Goal: Task Accomplishment & Management: Manage account settings

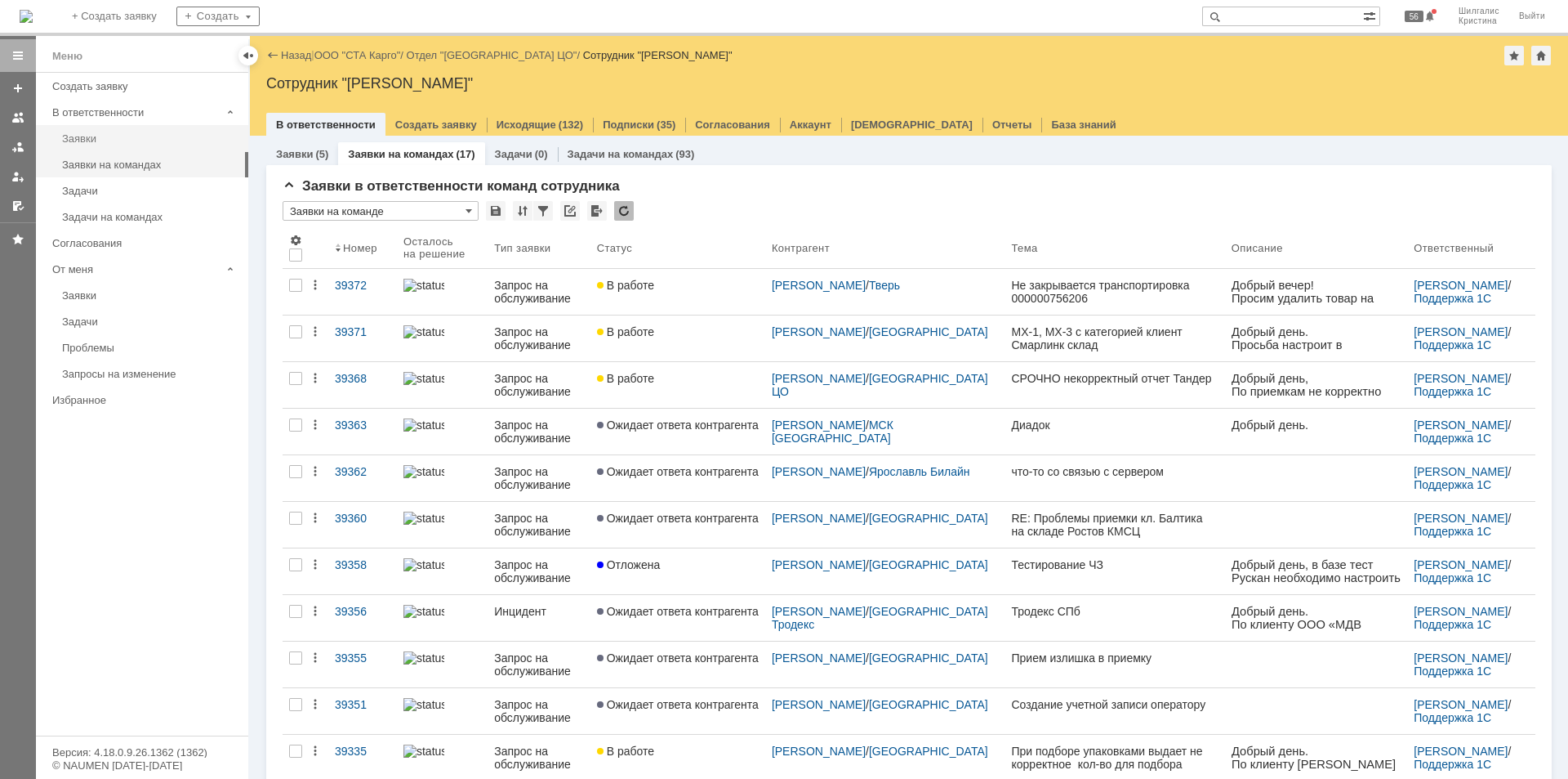
click at [105, 143] on div "Заявки" at bounding box center [150, 138] width 177 height 13
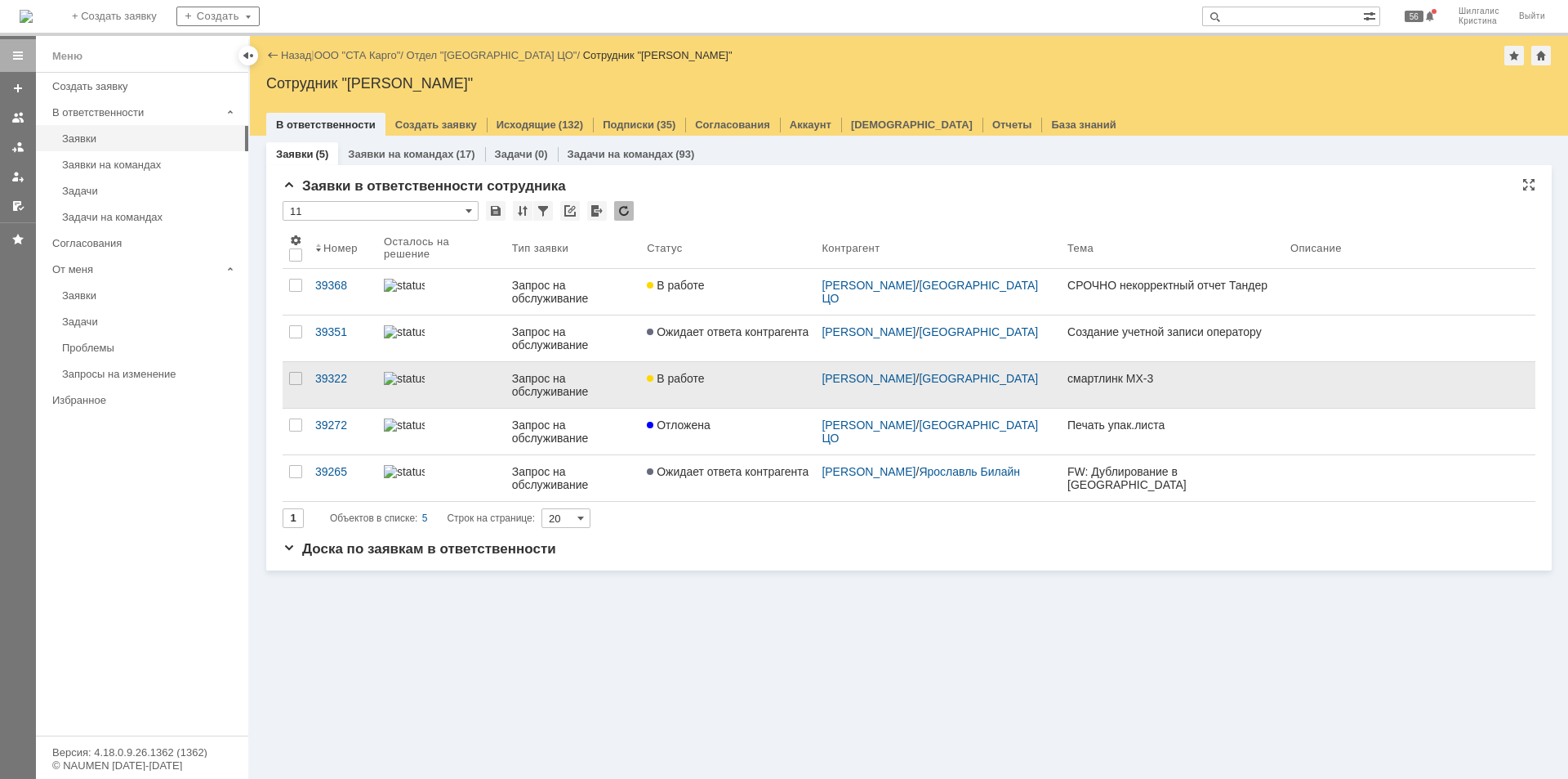
click at [679, 395] on link "В работе" at bounding box center [728, 385] width 175 height 46
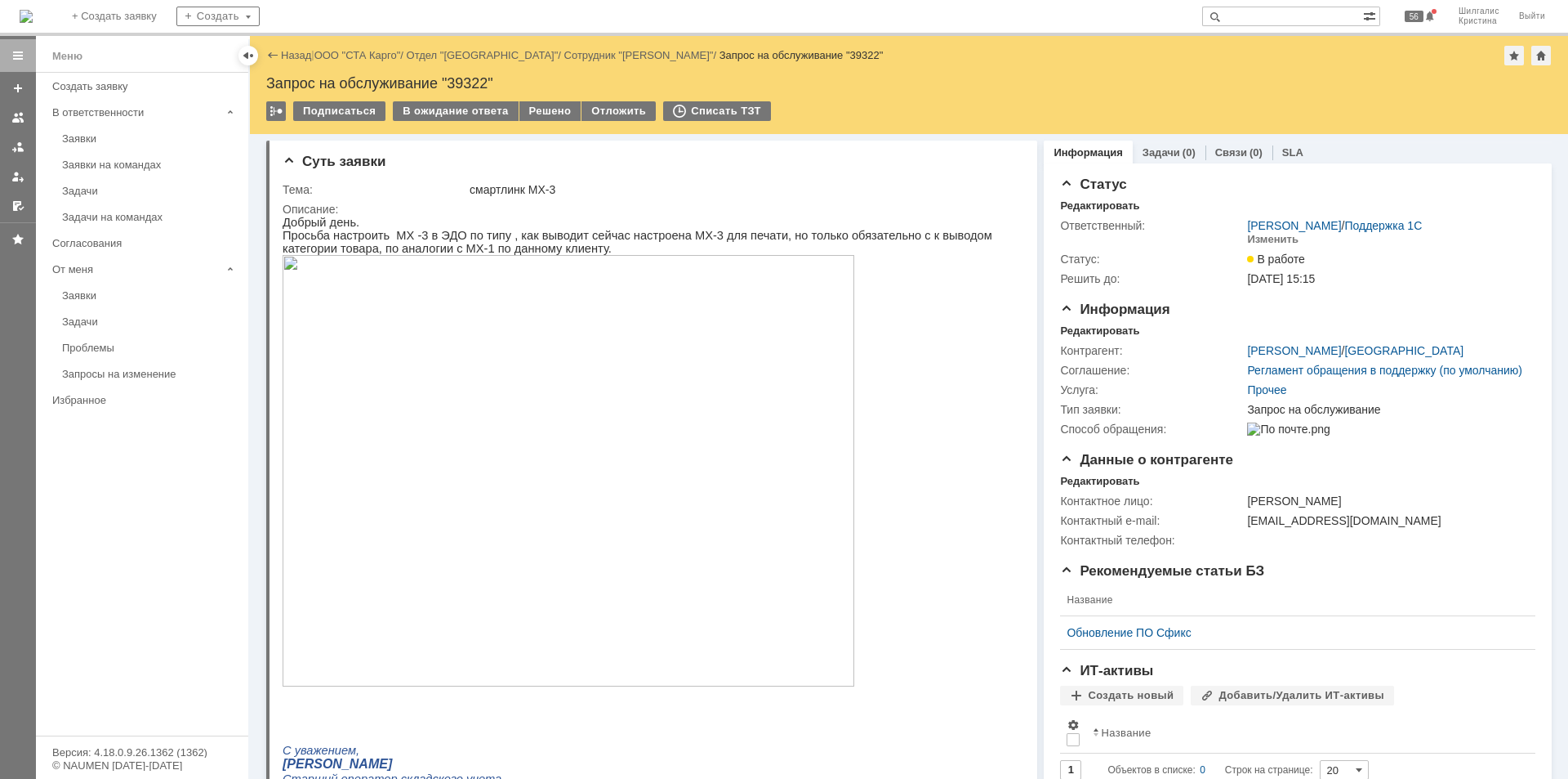
click at [471, 78] on div "Запрос на обслуживание "39322"" at bounding box center [909, 83] width 1285 height 17
copy div "39322"
click at [534, 116] on div "Решено" at bounding box center [550, 111] width 62 height 19
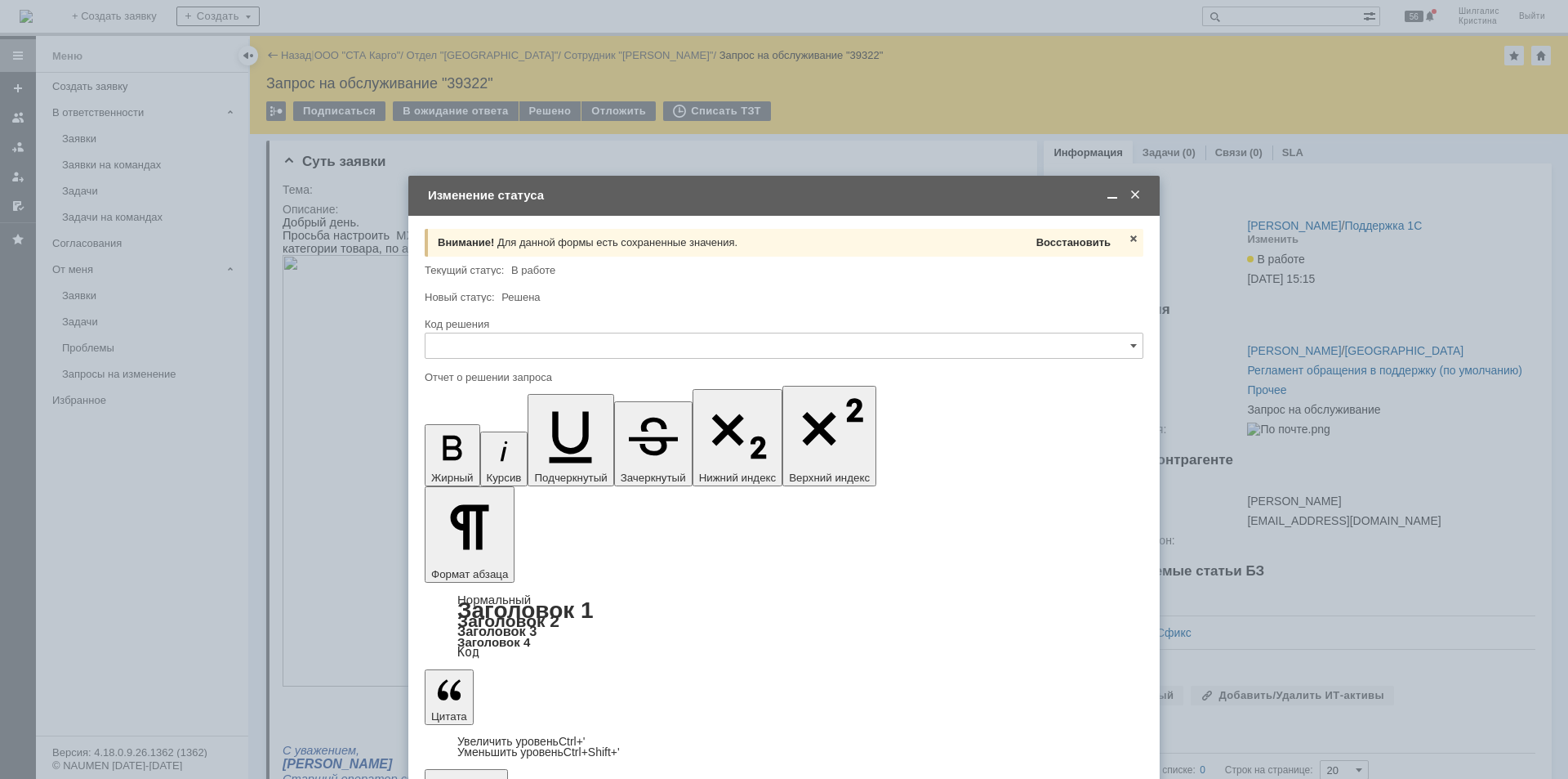
click at [1082, 248] on span "Восстановить" at bounding box center [1074, 242] width 75 height 13
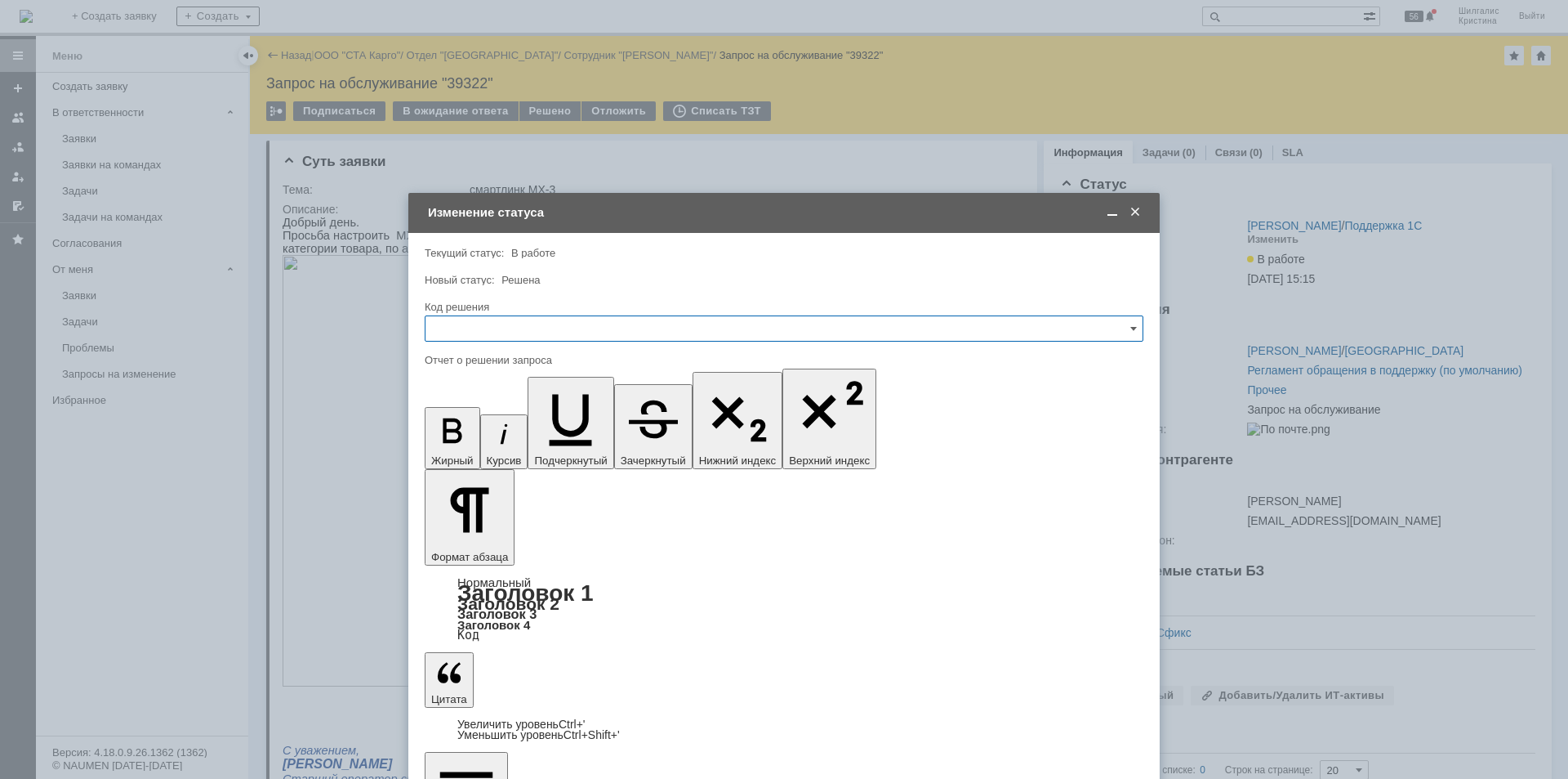
click at [605, 328] on input "text" at bounding box center [784, 328] width 718 height 26
click at [486, 540] on div "Решено" at bounding box center [784, 547] width 717 height 26
type input "Решено"
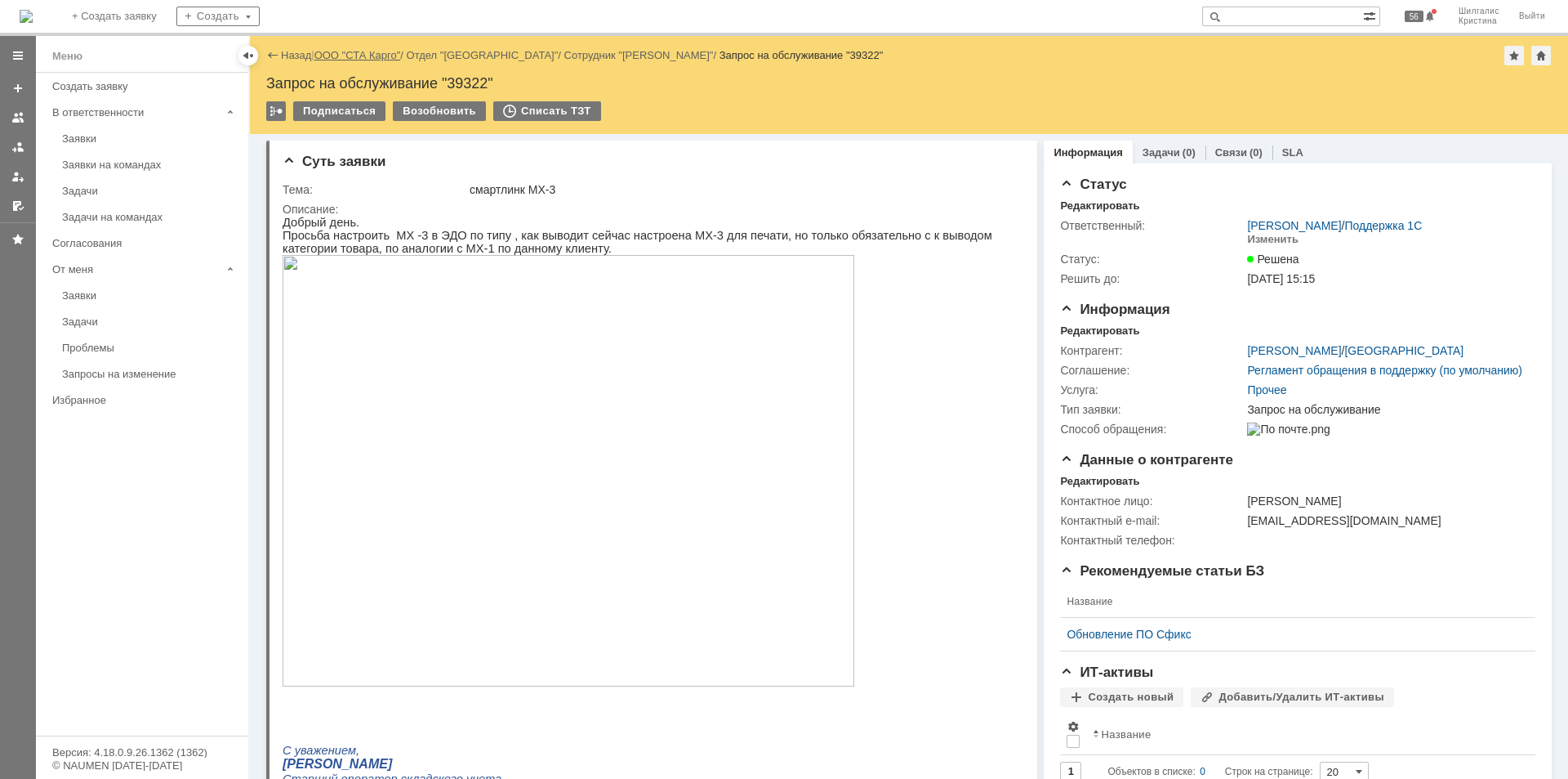
click at [359, 51] on link "ООО "СТА Карго"" at bounding box center [357, 54] width 86 height 13
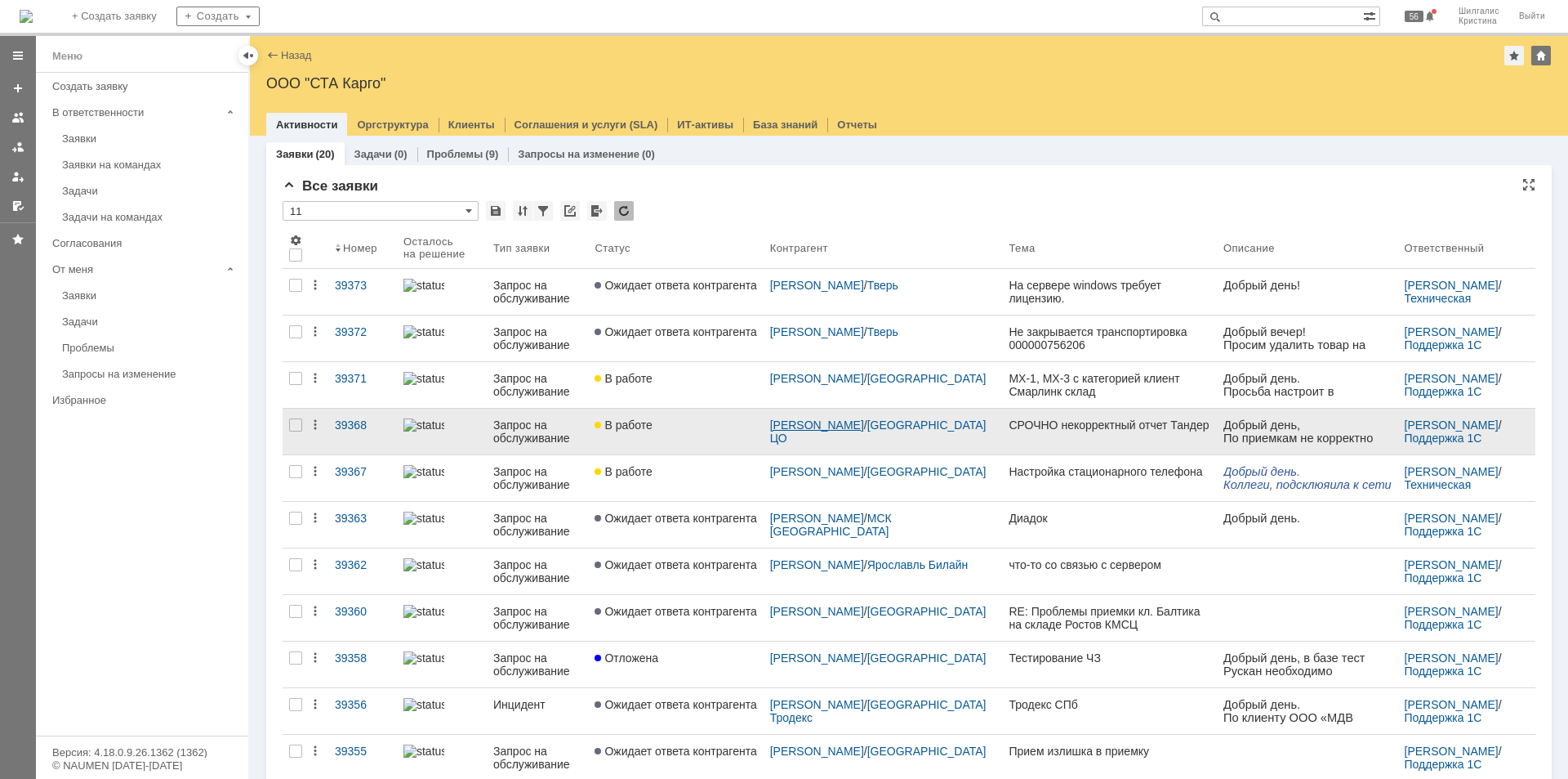
click at [835, 423] on link "[PERSON_NAME]" at bounding box center [817, 424] width 94 height 13
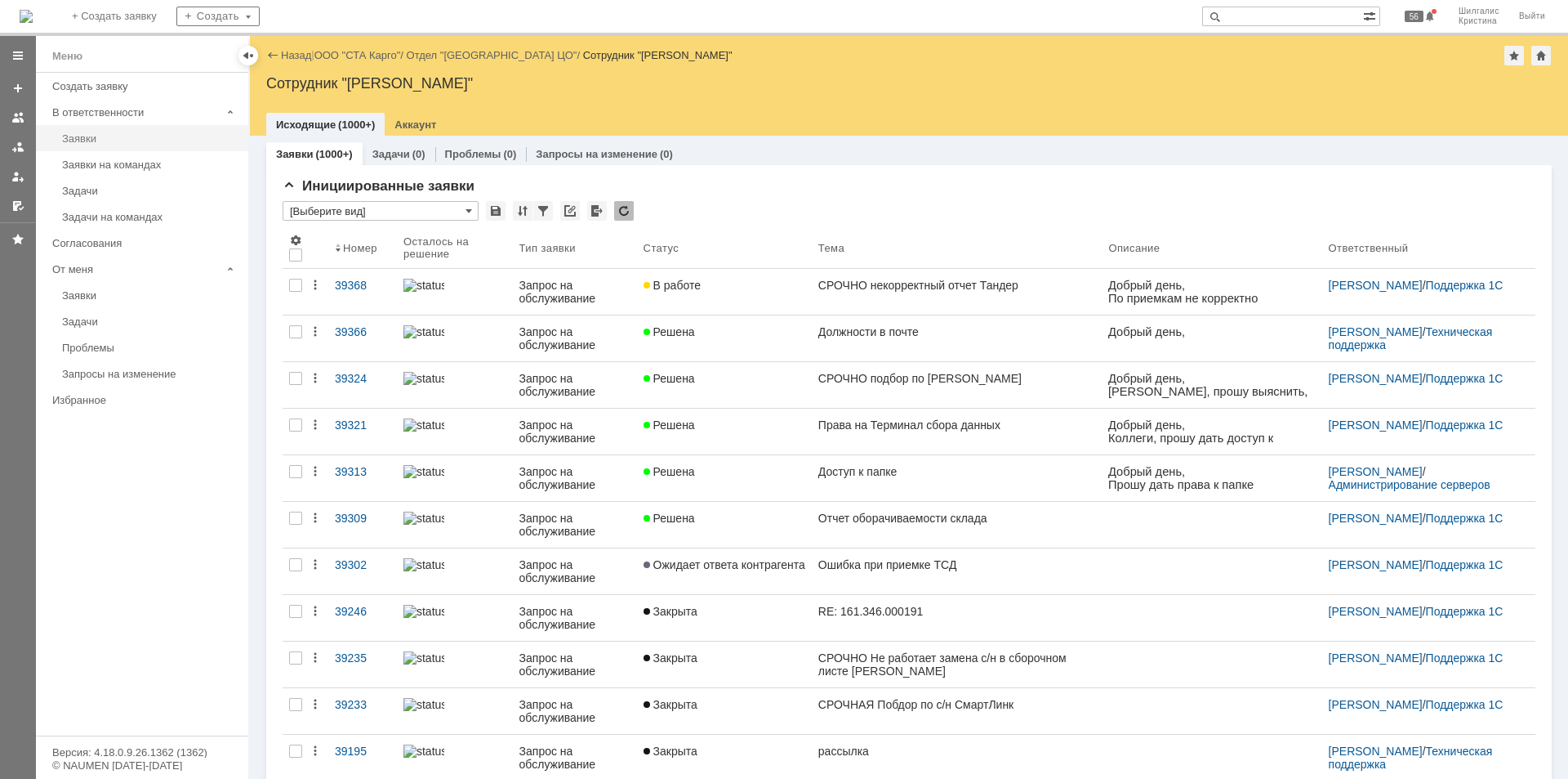
click at [126, 141] on div "Заявки" at bounding box center [150, 138] width 177 height 13
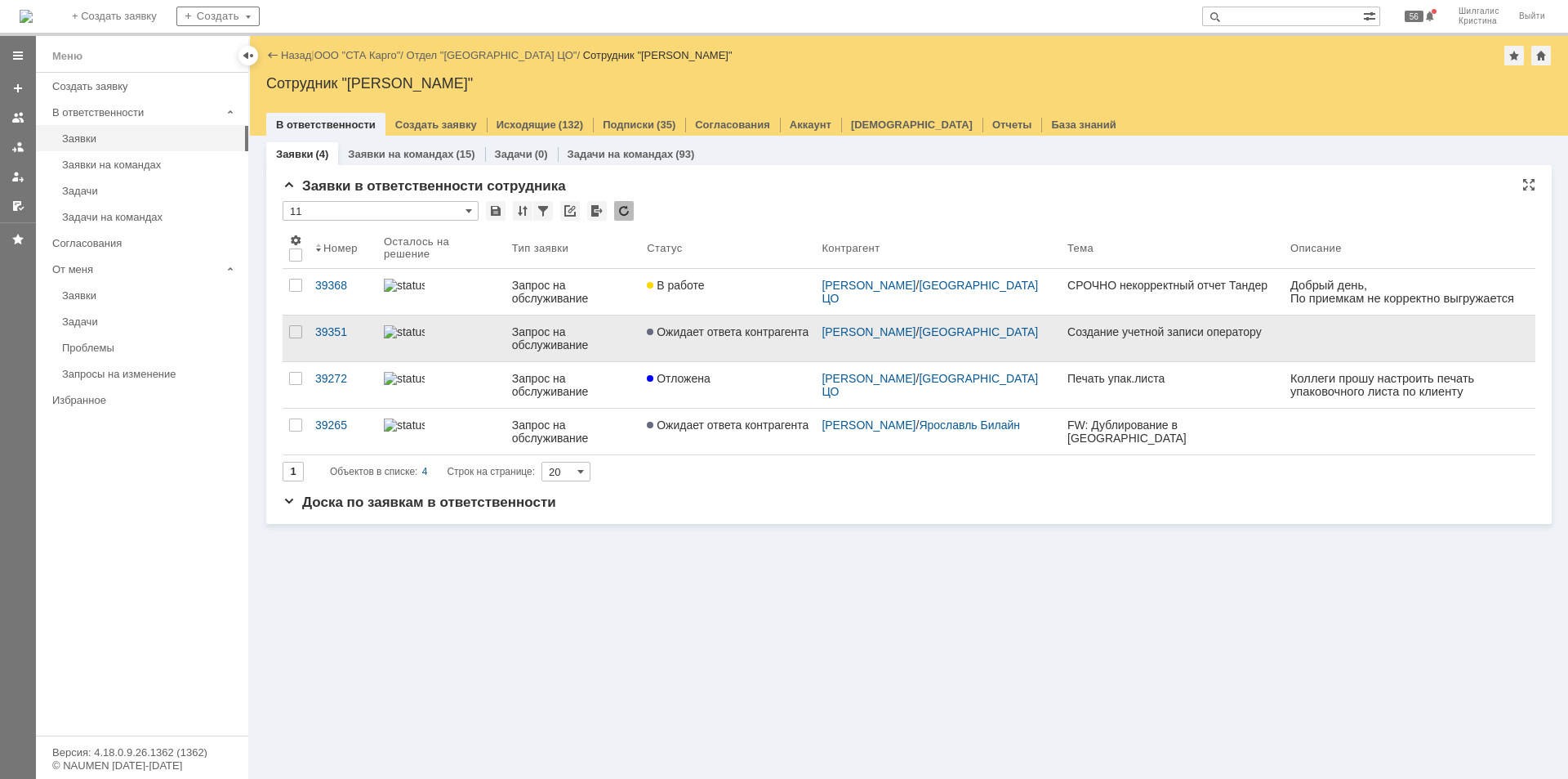
click at [668, 337] on span "Ожидает ответа контрагента" at bounding box center [727, 331] width 162 height 13
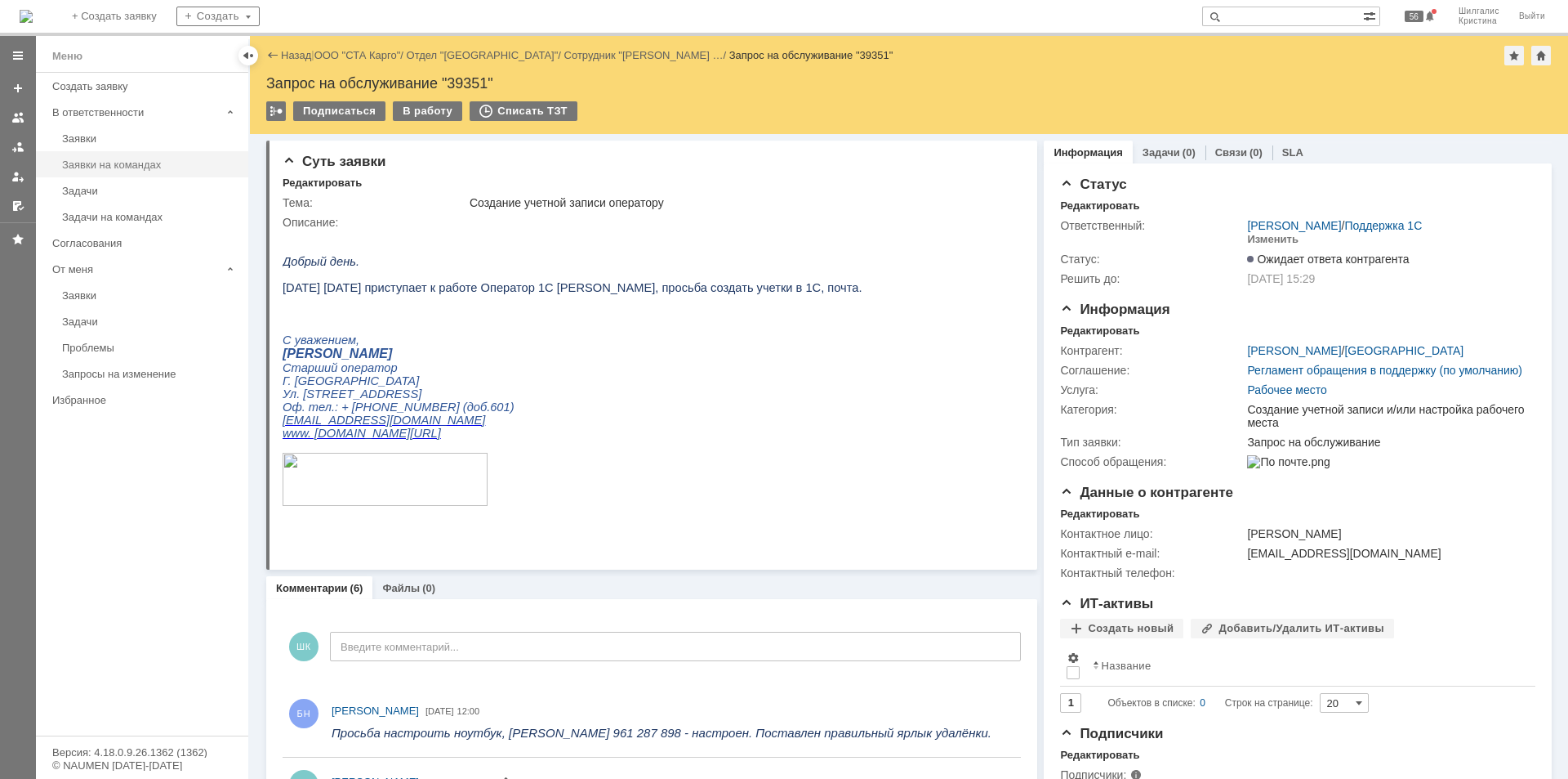
click at [112, 167] on div "Заявки на командах" at bounding box center [150, 164] width 177 height 13
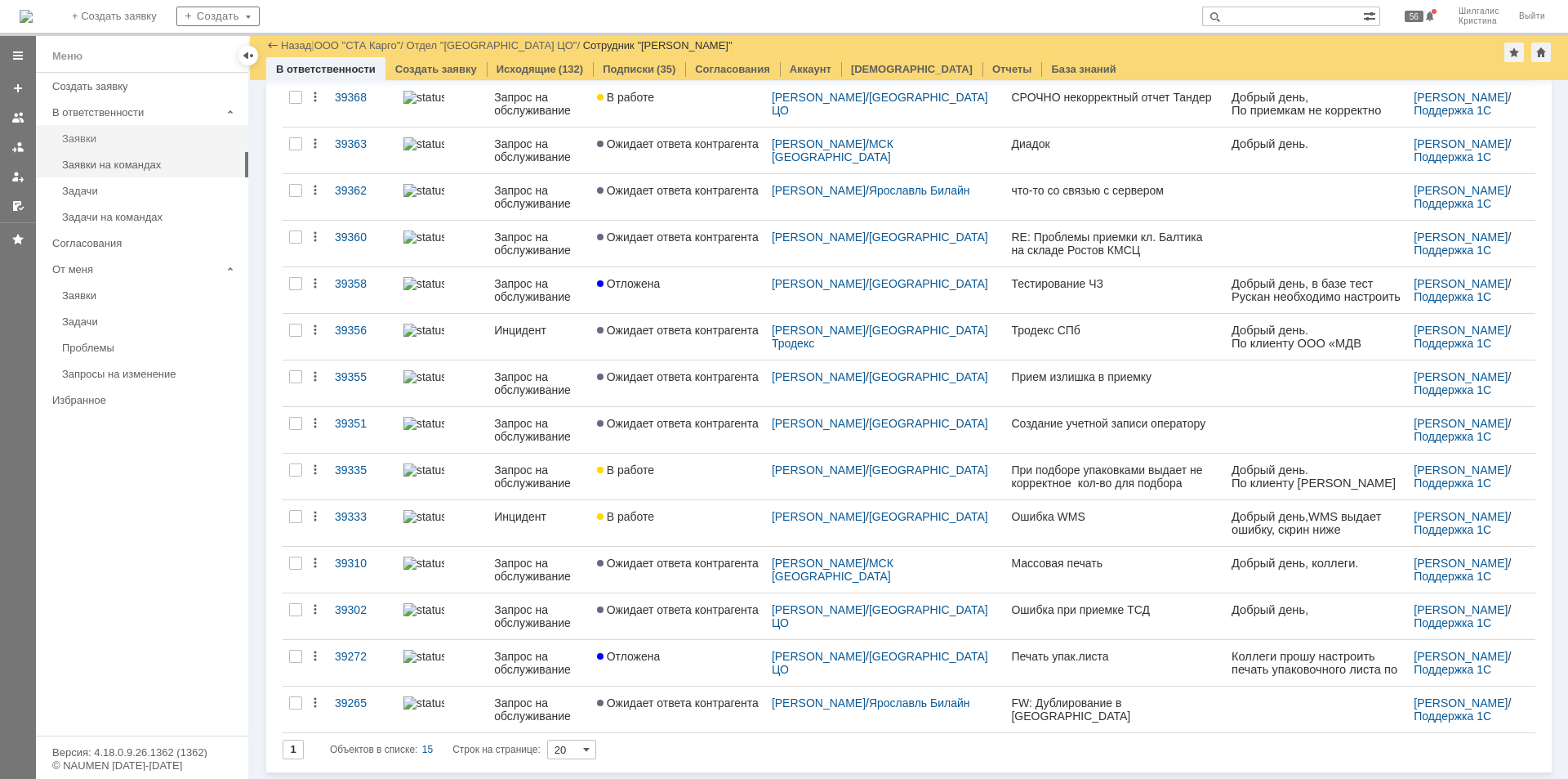
click at [139, 140] on div "Заявки" at bounding box center [150, 138] width 177 height 13
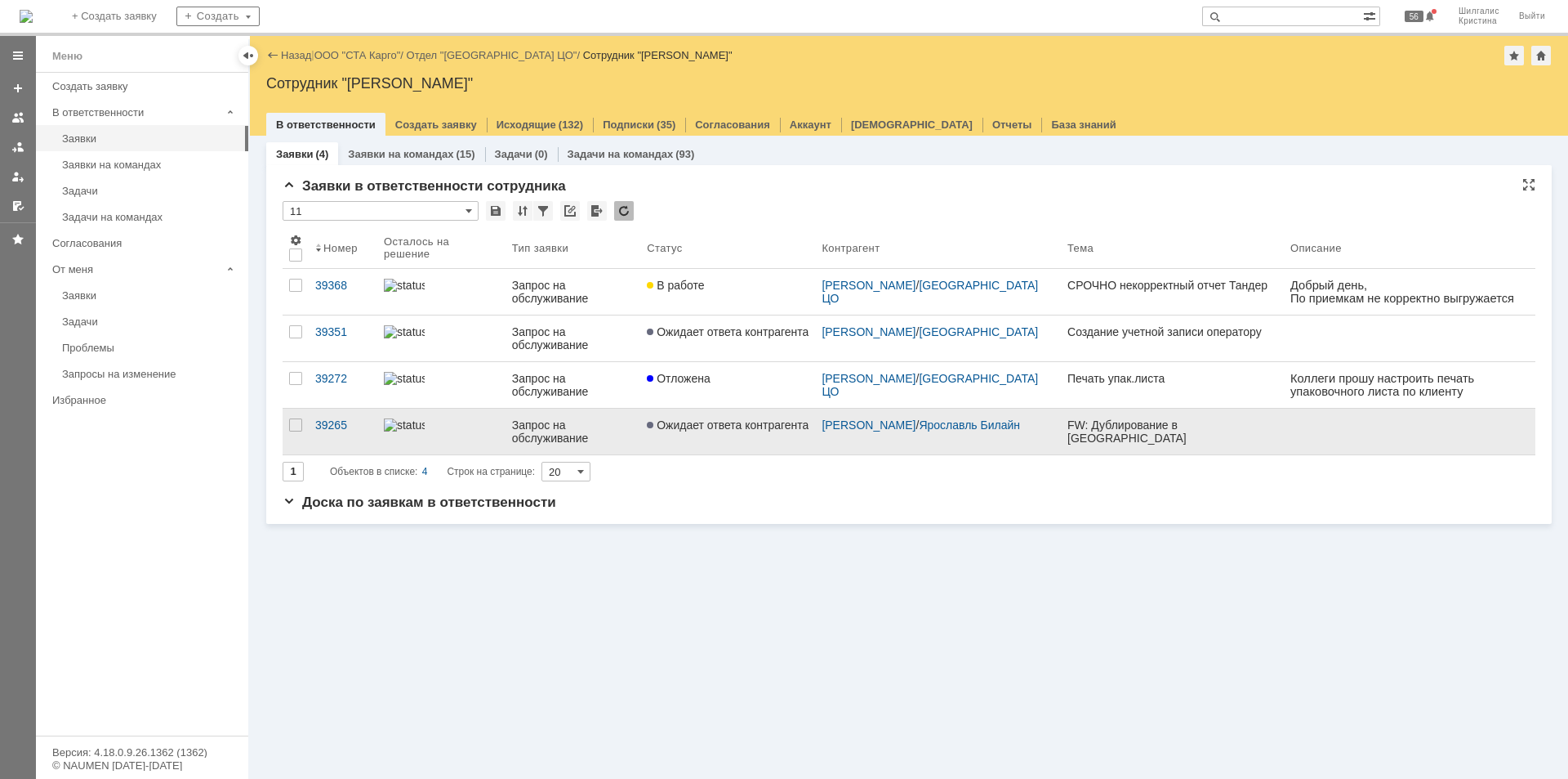
click at [691, 431] on link "Ожидает ответа контрагента" at bounding box center [728, 431] width 175 height 46
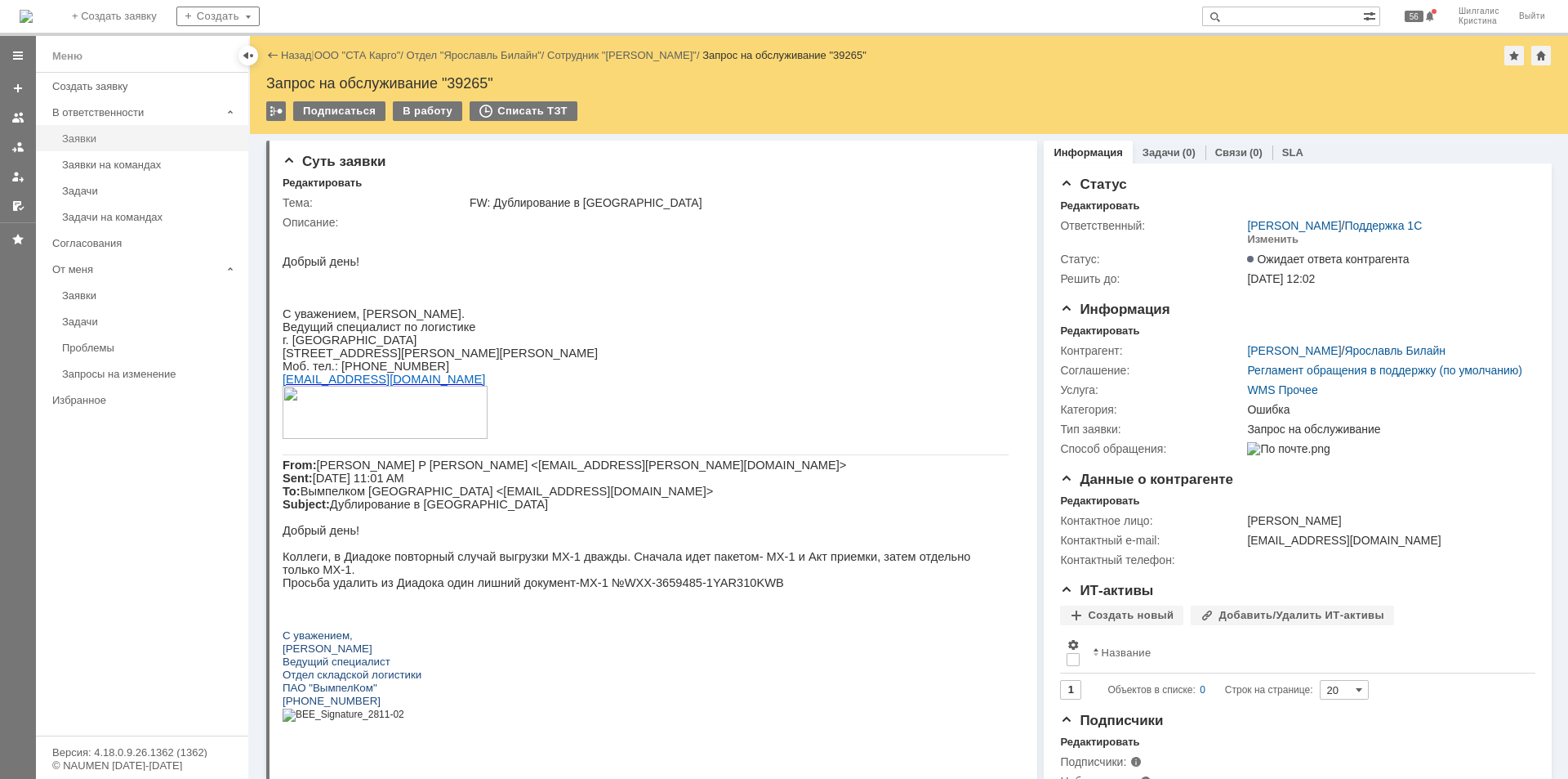
click at [95, 142] on div "Заявки" at bounding box center [150, 138] width 177 height 13
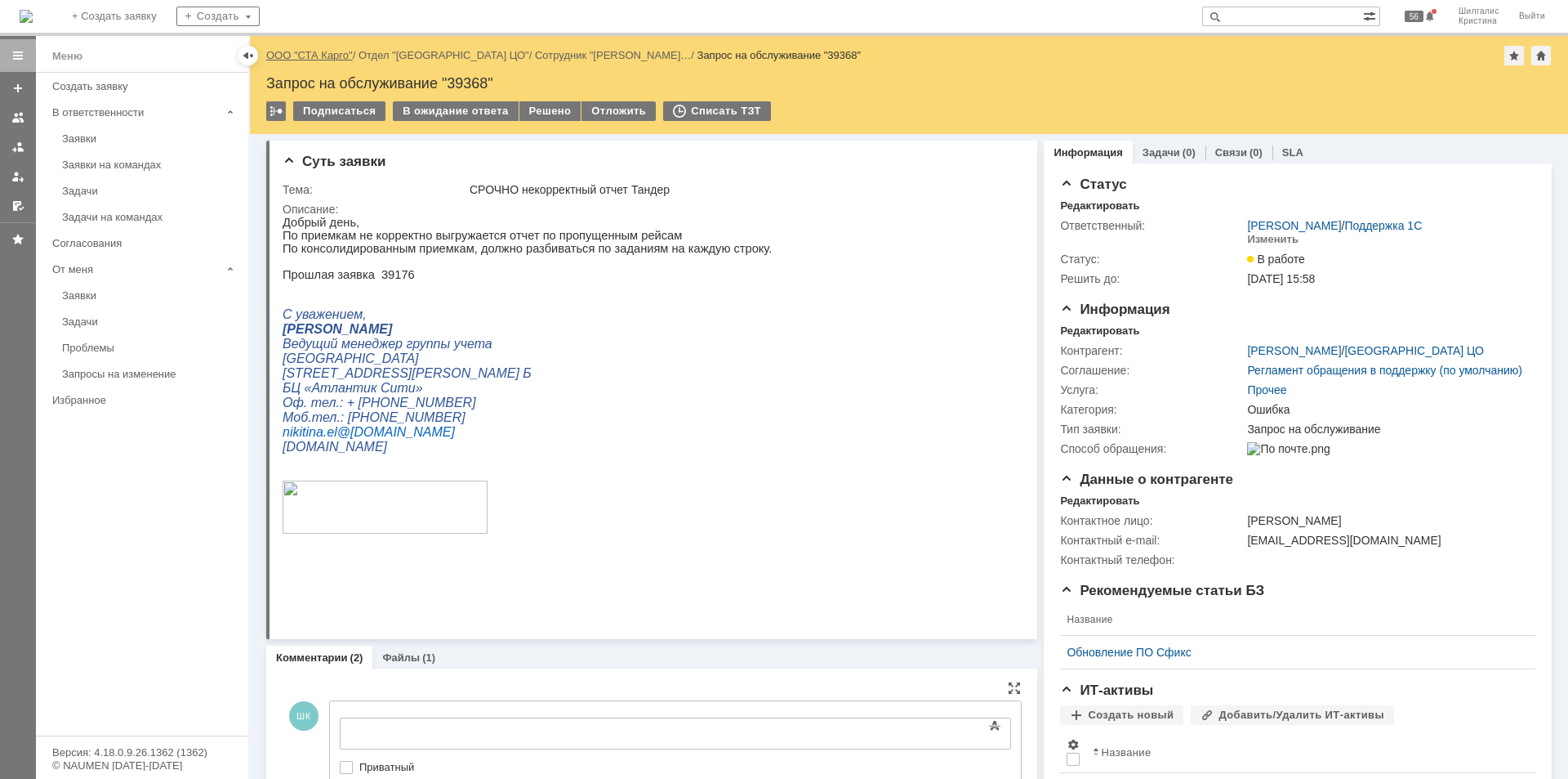
click at [306, 55] on link "ООО "СТА Карго"" at bounding box center [309, 54] width 86 height 13
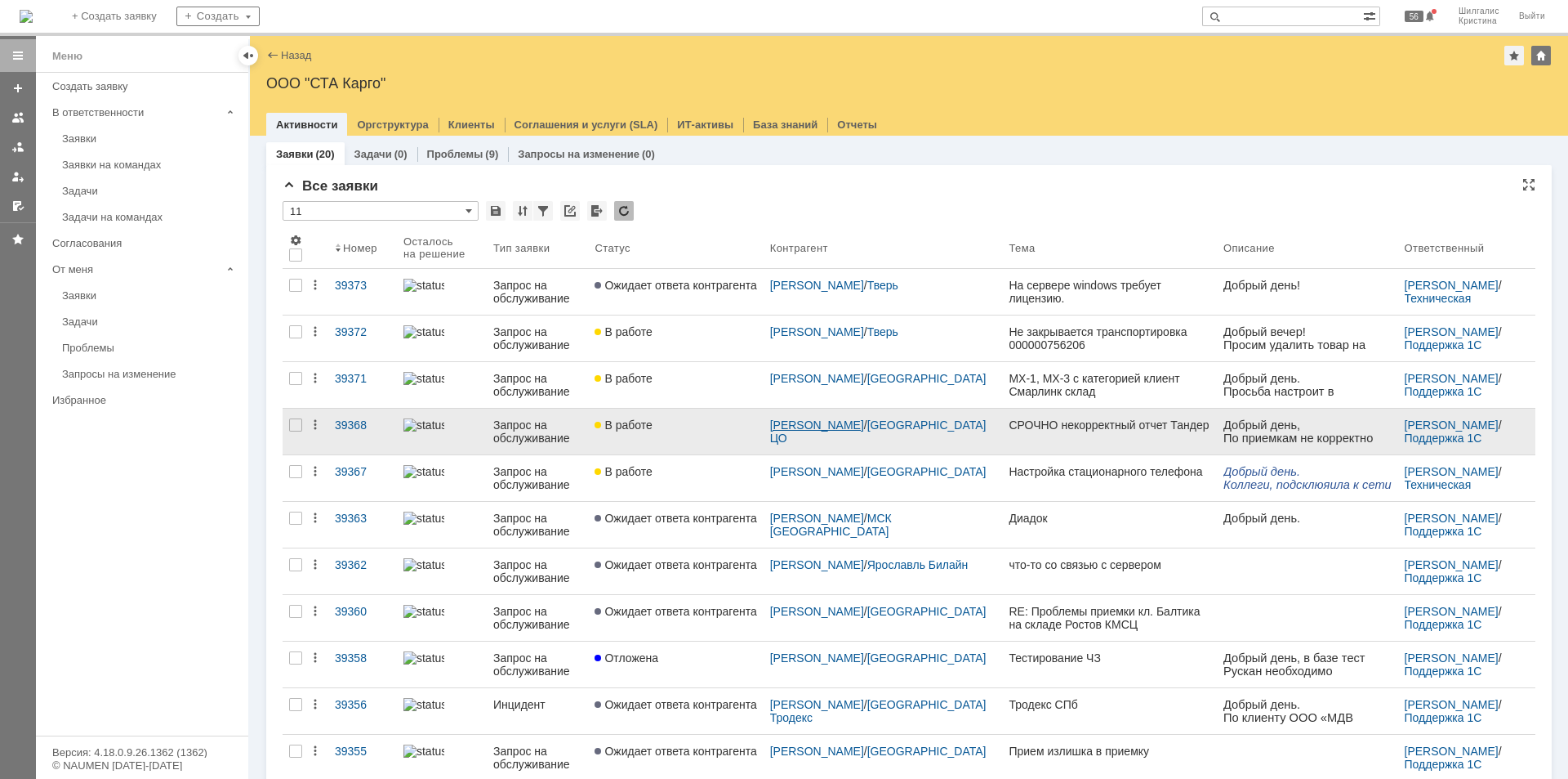
click at [829, 429] on link "[PERSON_NAME]" at bounding box center [817, 424] width 94 height 13
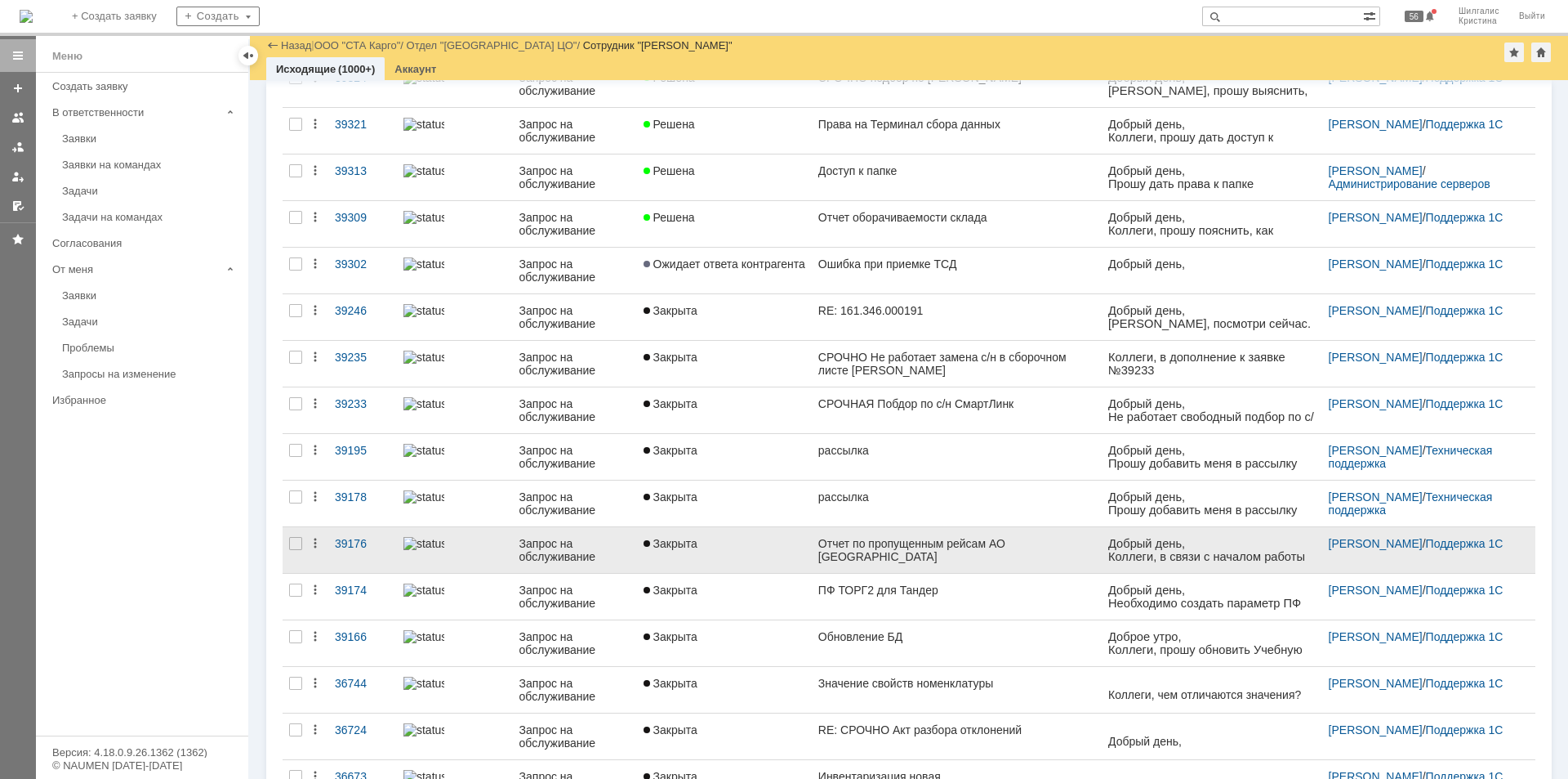
click at [914, 549] on div "Отчет по пропущенным рейсам АО [GEOGRAPHIC_DATA]" at bounding box center [957, 550] width 278 height 26
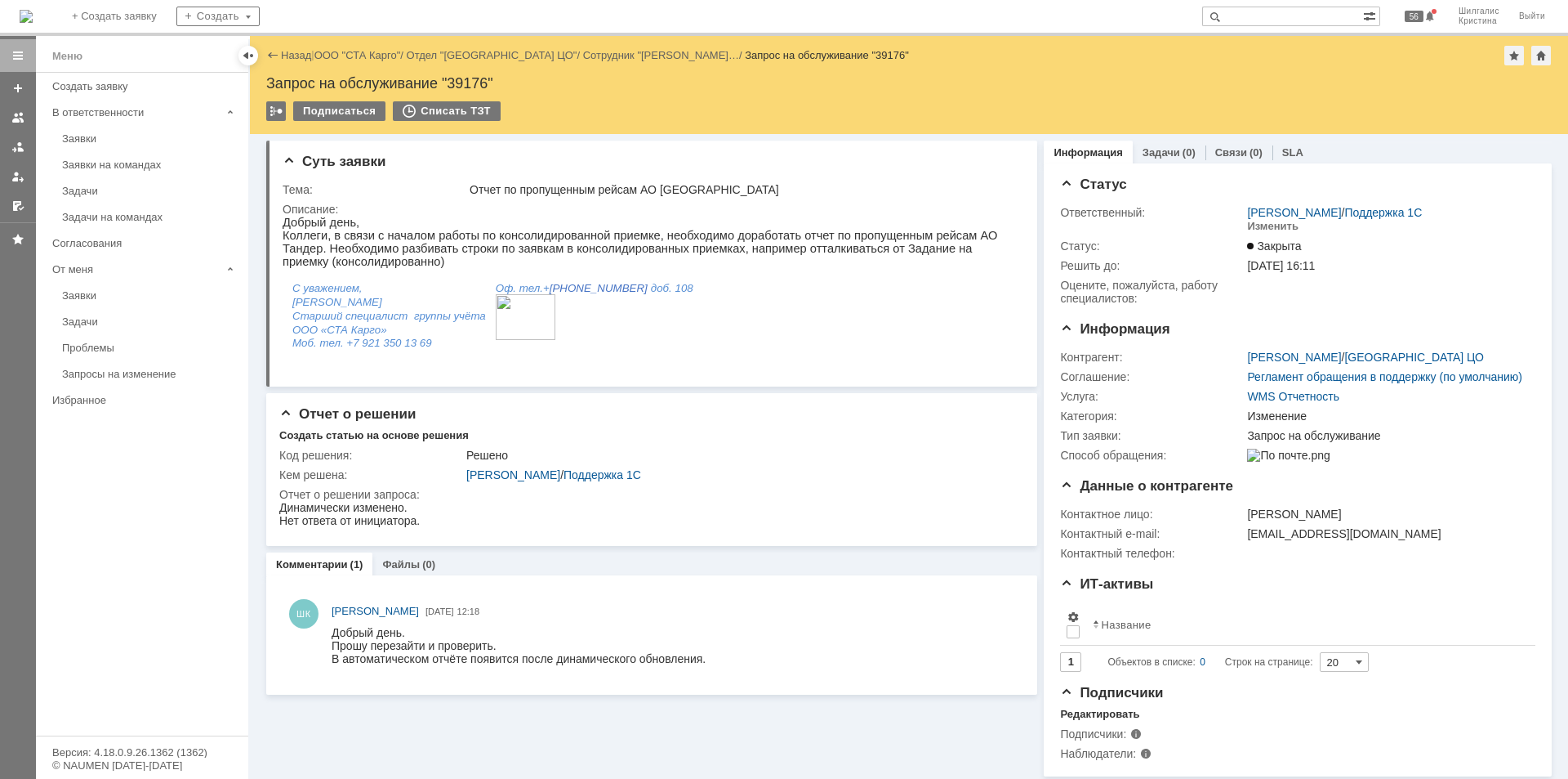
click at [468, 79] on div "Запрос на обслуживание "39176"" at bounding box center [909, 83] width 1285 height 17
copy div "39176"
click at [368, 57] on link "ООО "СТА Карго"" at bounding box center [357, 54] width 86 height 13
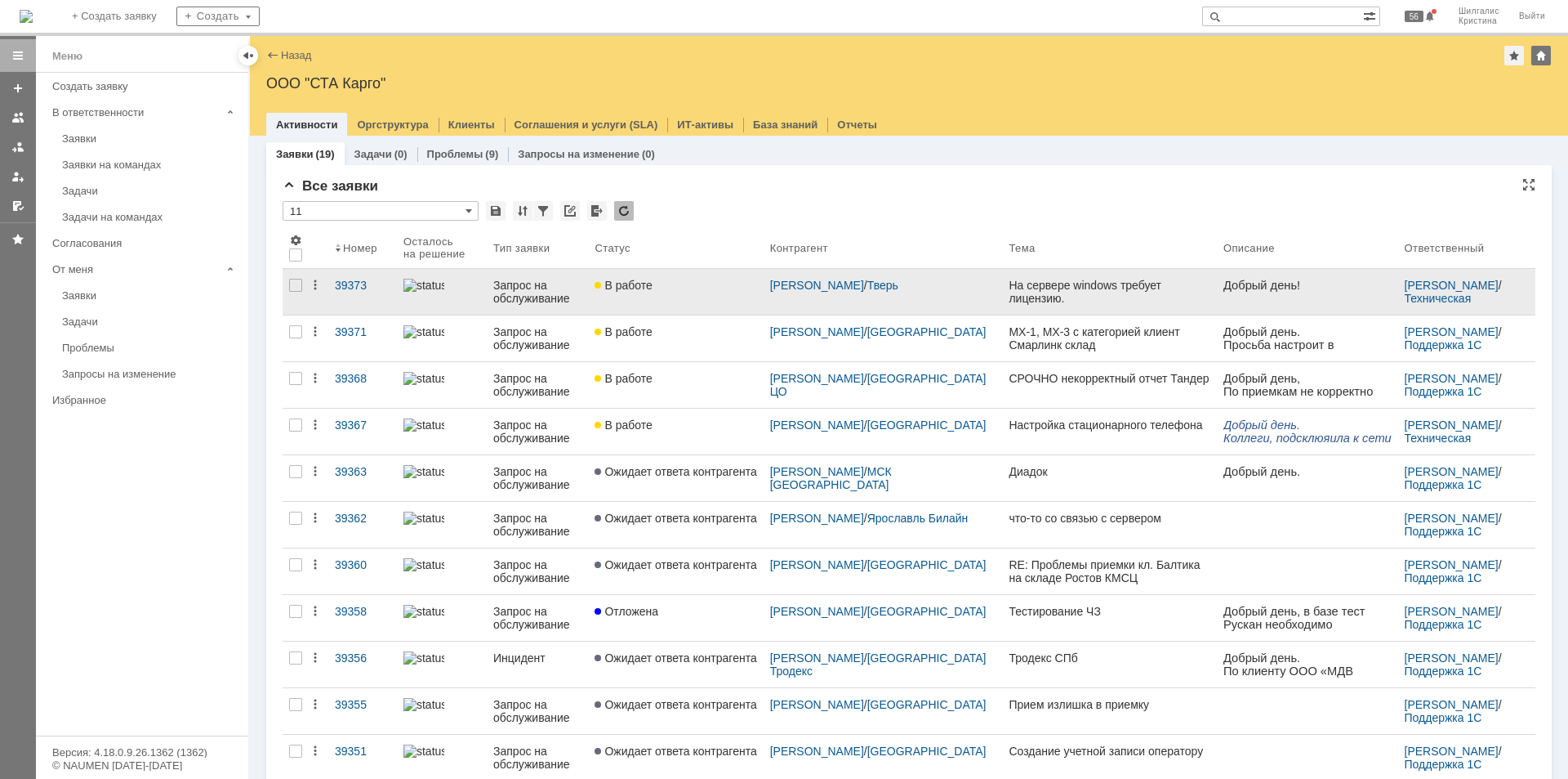
click at [703, 293] on link "В работе" at bounding box center [676, 291] width 175 height 46
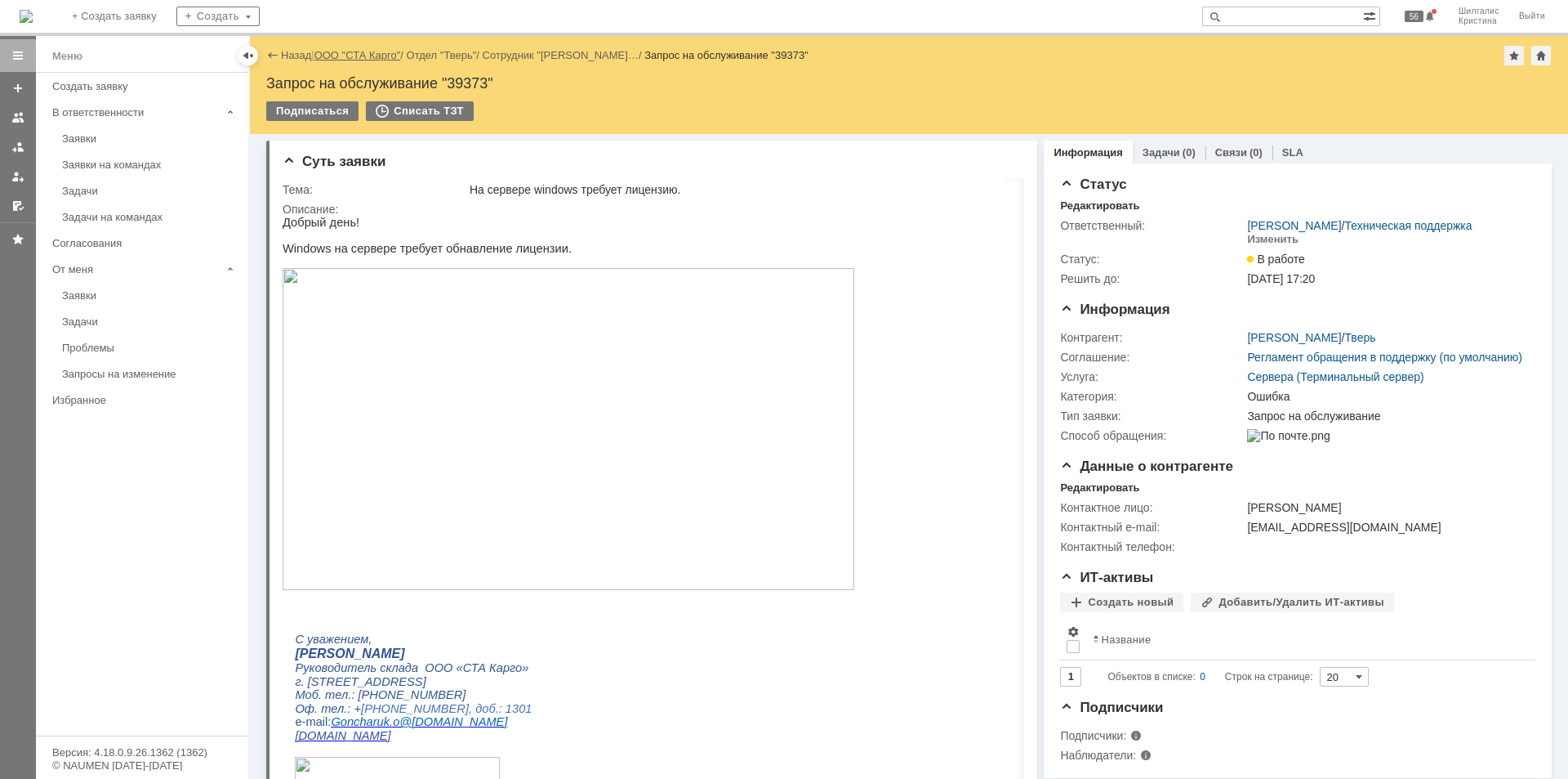
click at [350, 50] on link "ООО "СТА Карго"" at bounding box center [357, 54] width 86 height 13
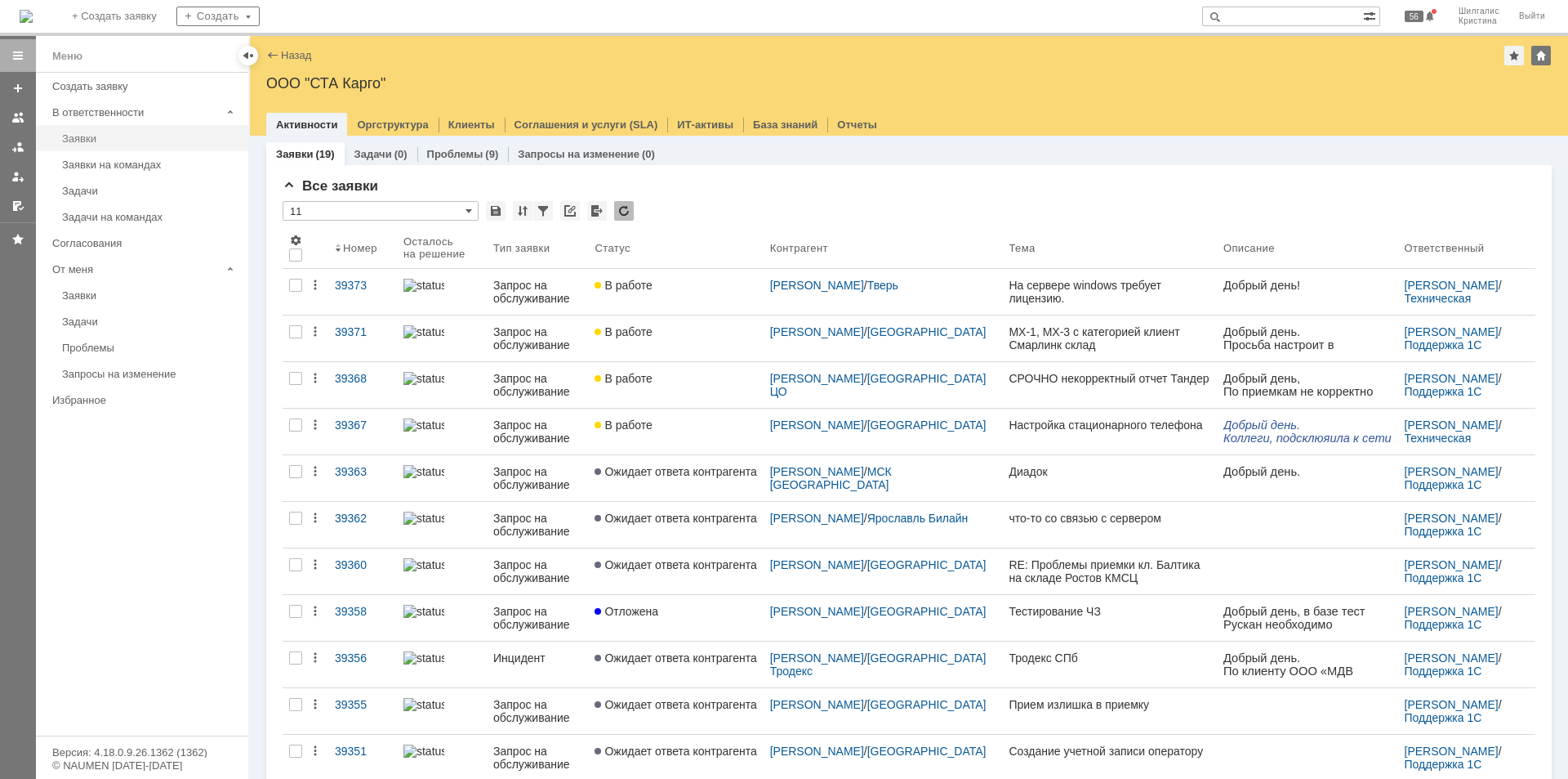
click at [117, 142] on div "Заявки" at bounding box center [150, 138] width 177 height 13
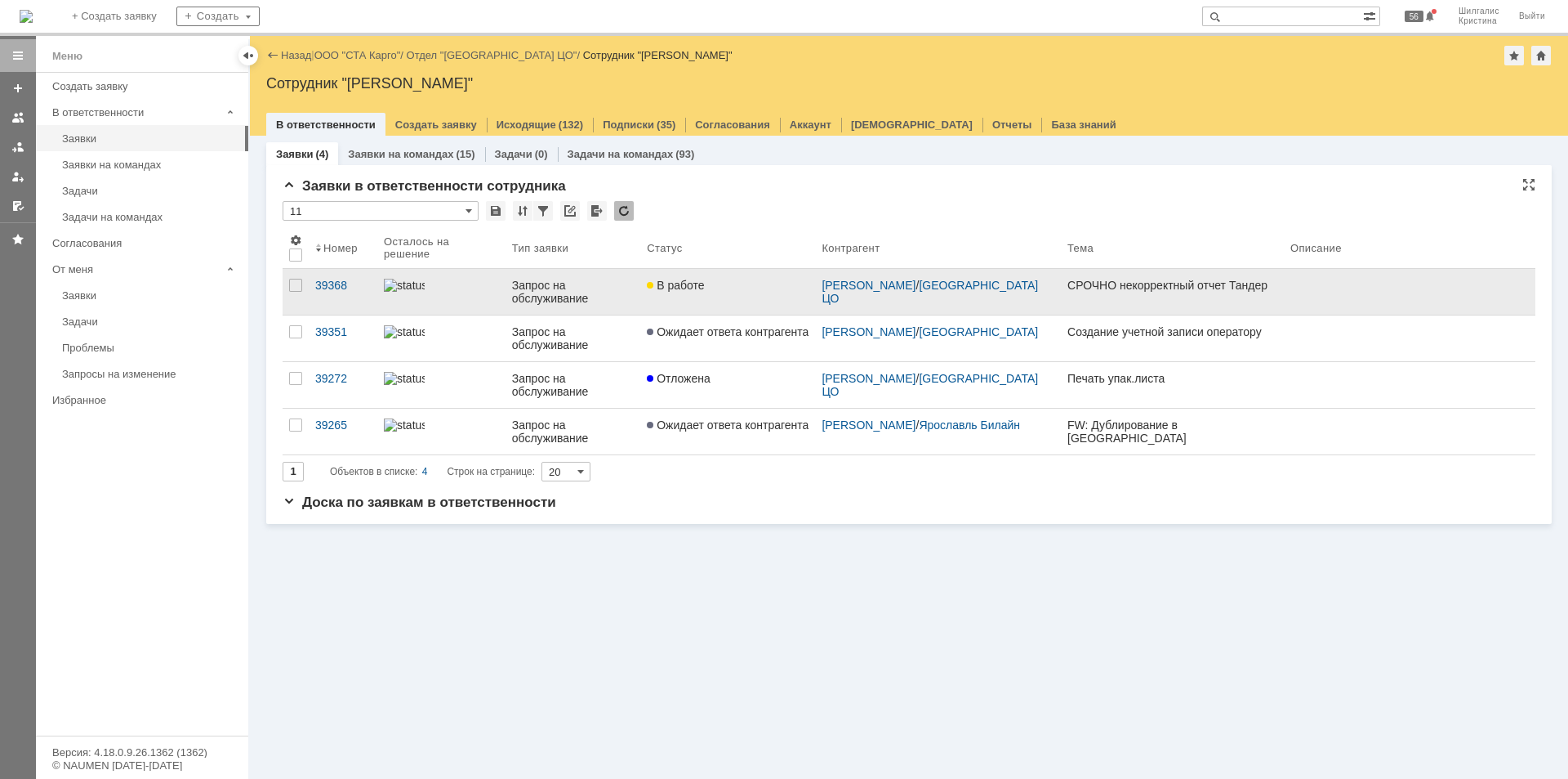
click at [689, 292] on link "В работе" at bounding box center [728, 291] width 175 height 46
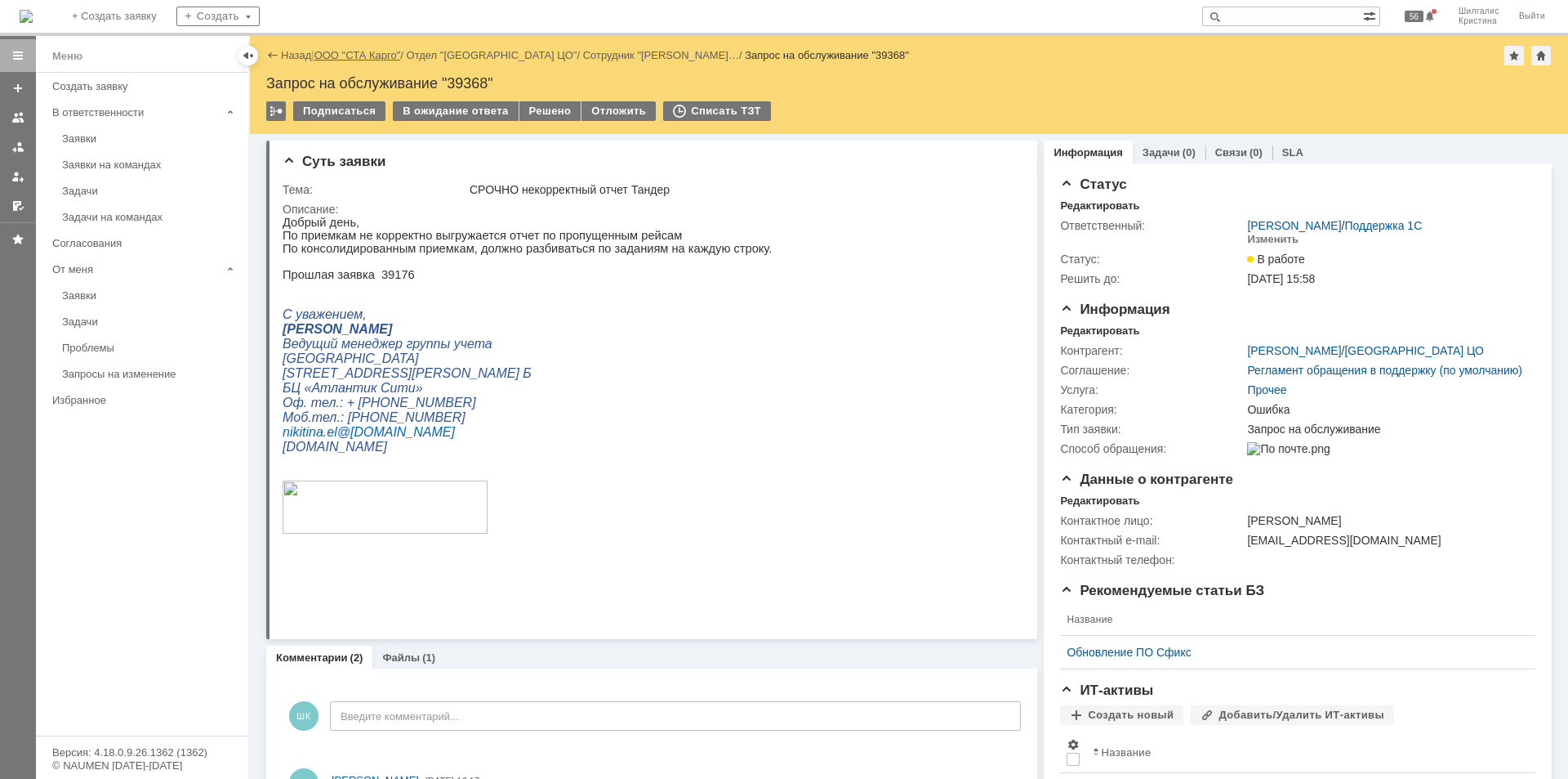
click at [342, 50] on link "ООО "СТА Карго"" at bounding box center [357, 54] width 86 height 13
